Goal: Unclear

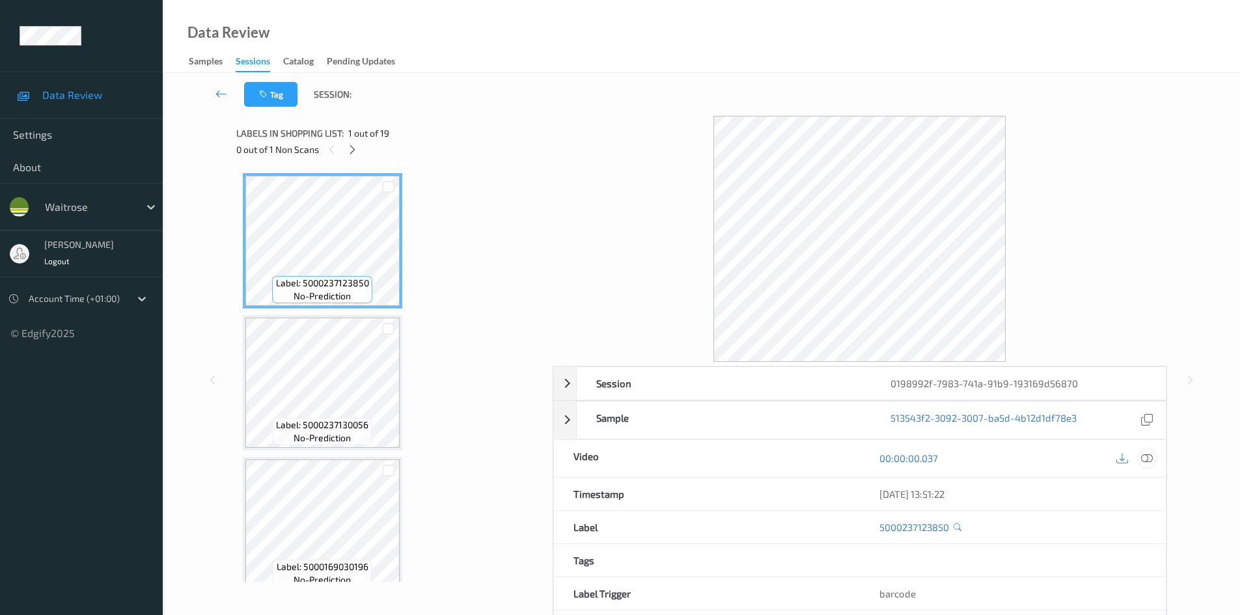
click at [1151, 454] on icon at bounding box center [1147, 458] width 12 height 12
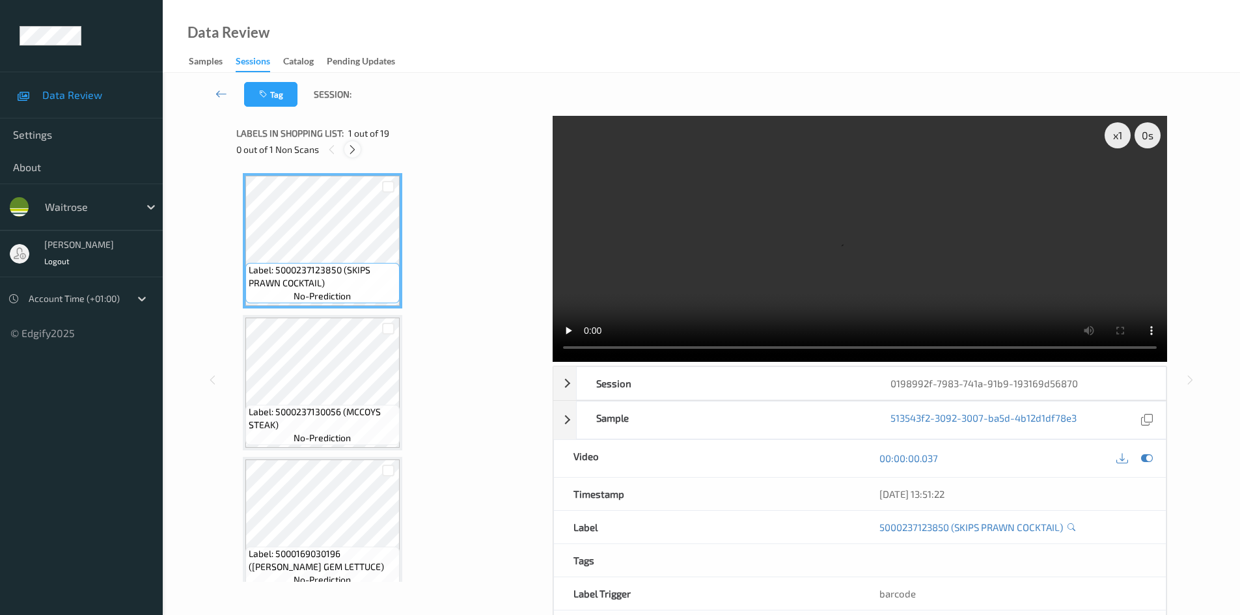
click at [355, 151] on icon at bounding box center [352, 150] width 11 height 12
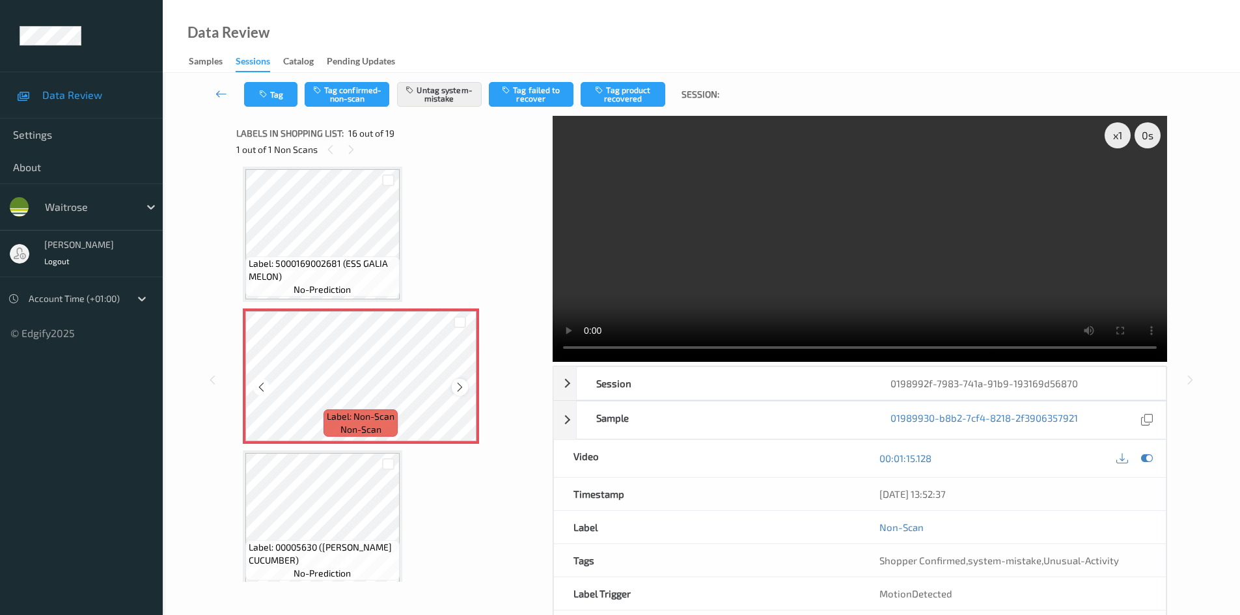
click at [458, 387] on icon at bounding box center [459, 387] width 11 height 12
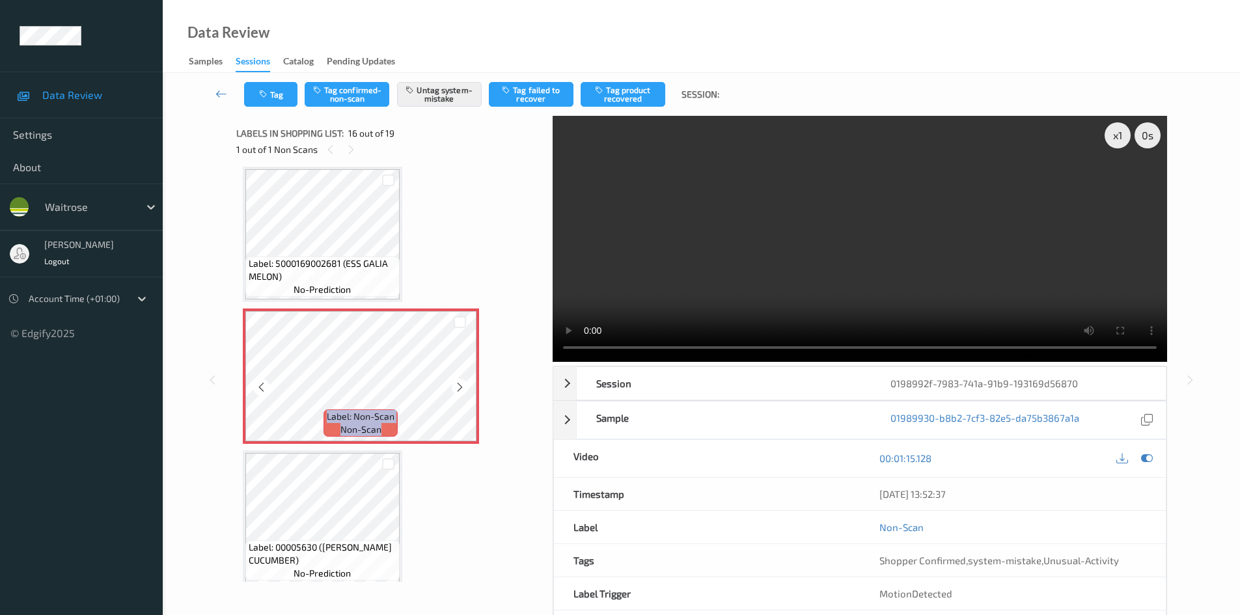
click at [458, 387] on icon at bounding box center [459, 387] width 11 height 12
